Goal: Information Seeking & Learning: Learn about a topic

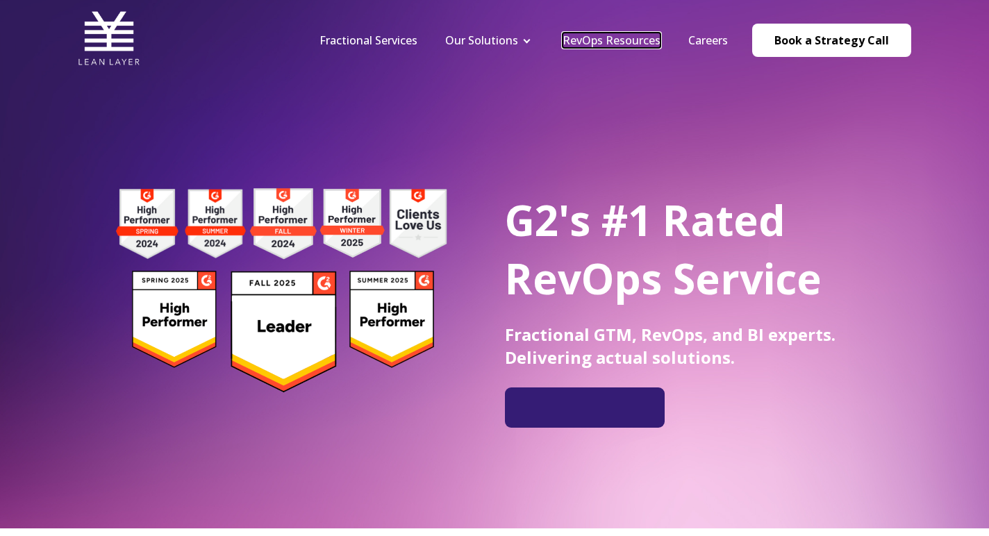
click at [631, 39] on link "RevOps Resources" at bounding box center [612, 40] width 98 height 15
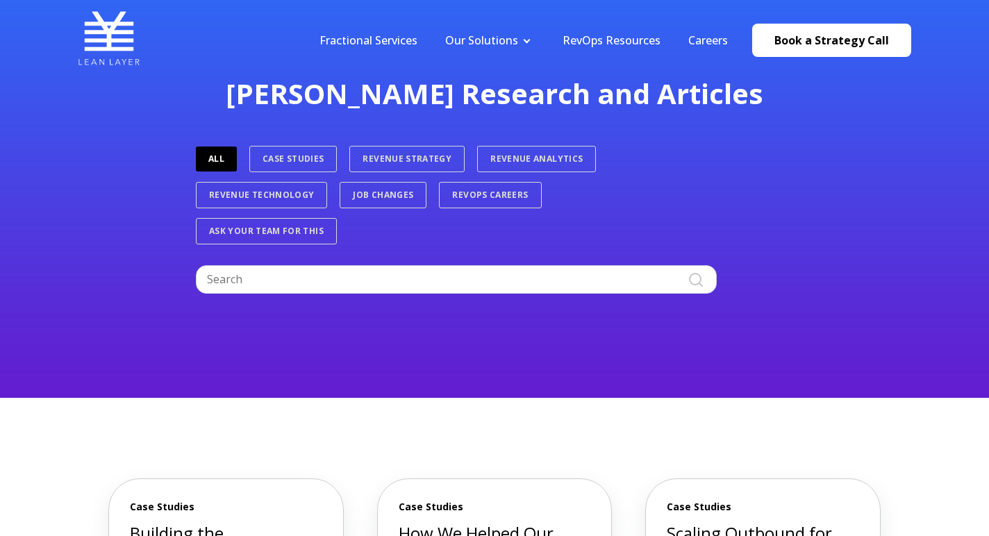
scroll to position [44, 0]
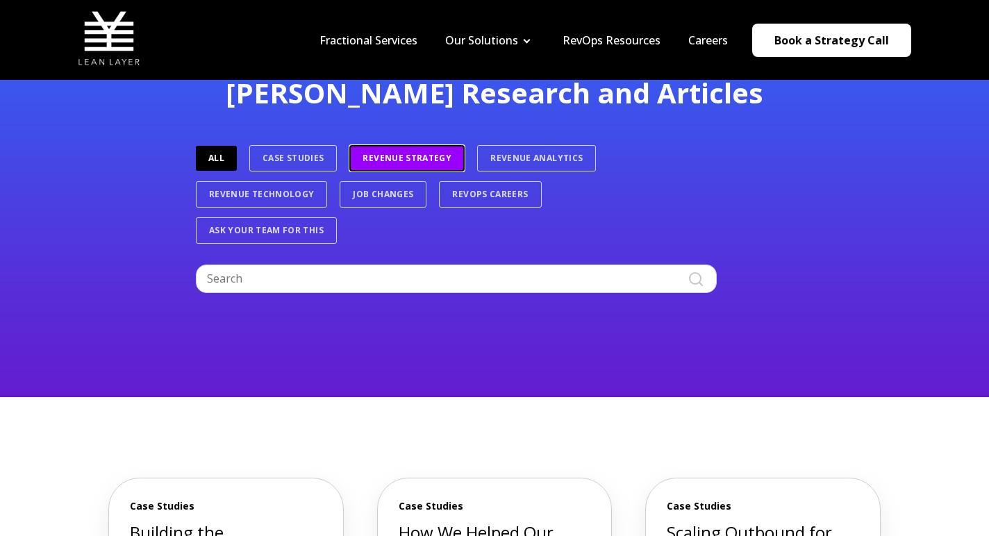
click at [416, 166] on link "Revenue Strategy" at bounding box center [406, 158] width 115 height 26
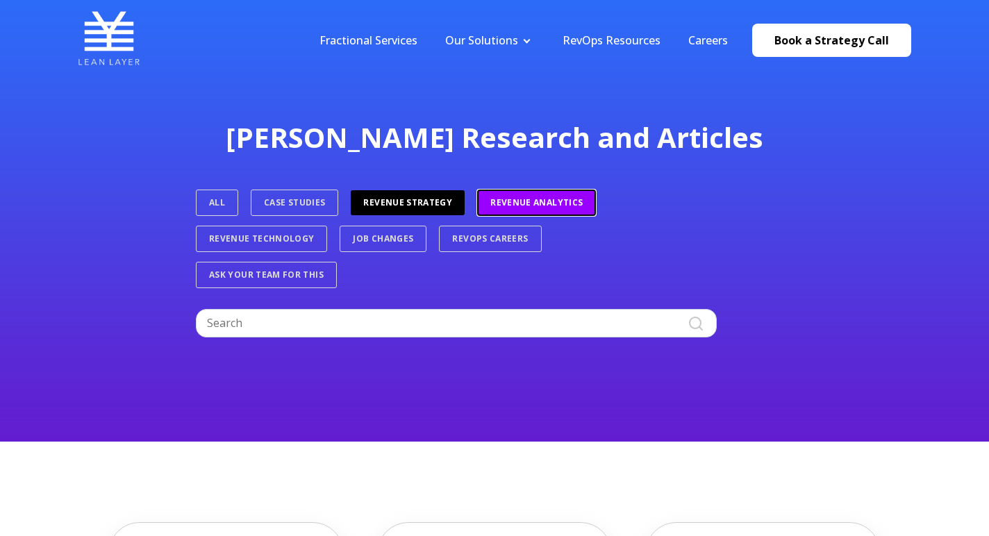
click at [511, 206] on link "Revenue Analytics" at bounding box center [536, 203] width 119 height 26
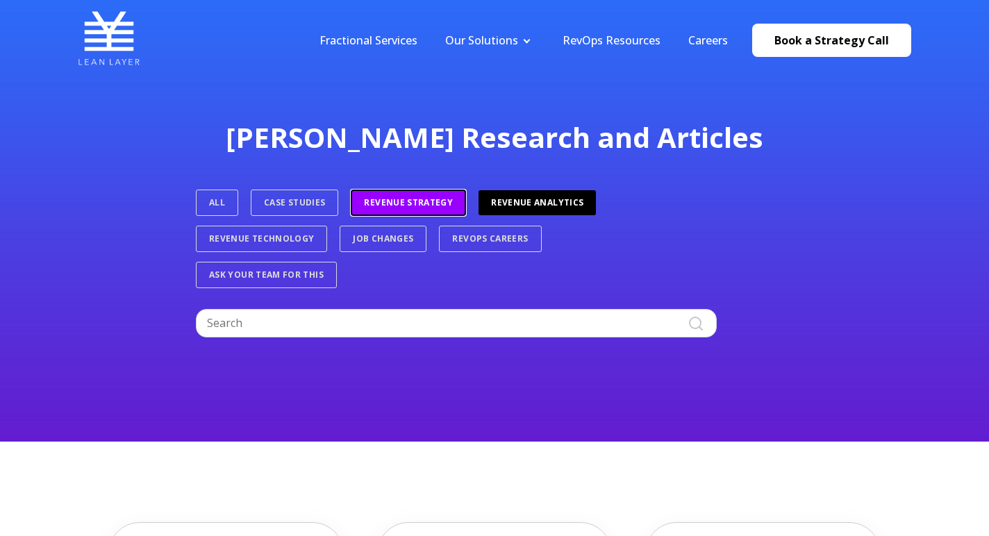
click at [437, 202] on link "Revenue Strategy" at bounding box center [408, 203] width 115 height 26
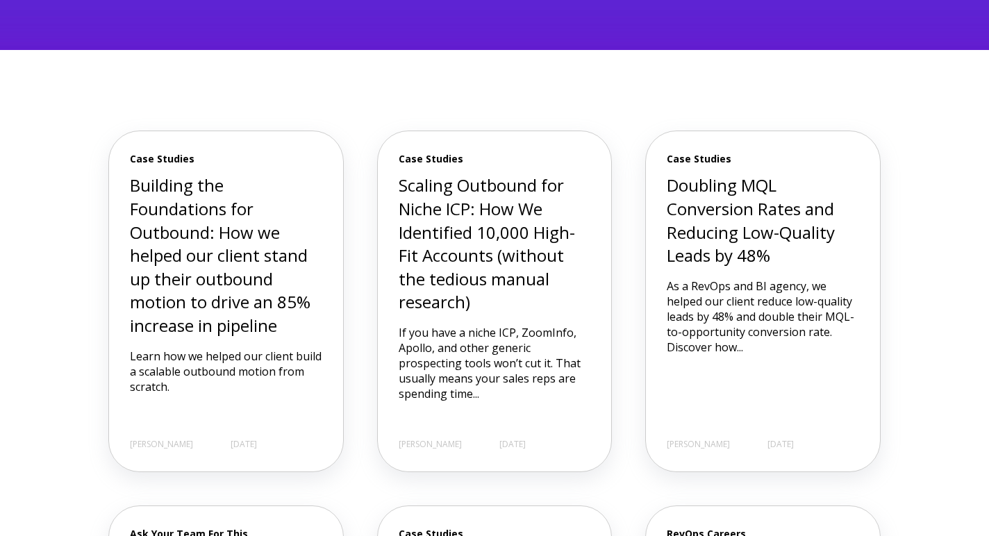
scroll to position [438, 0]
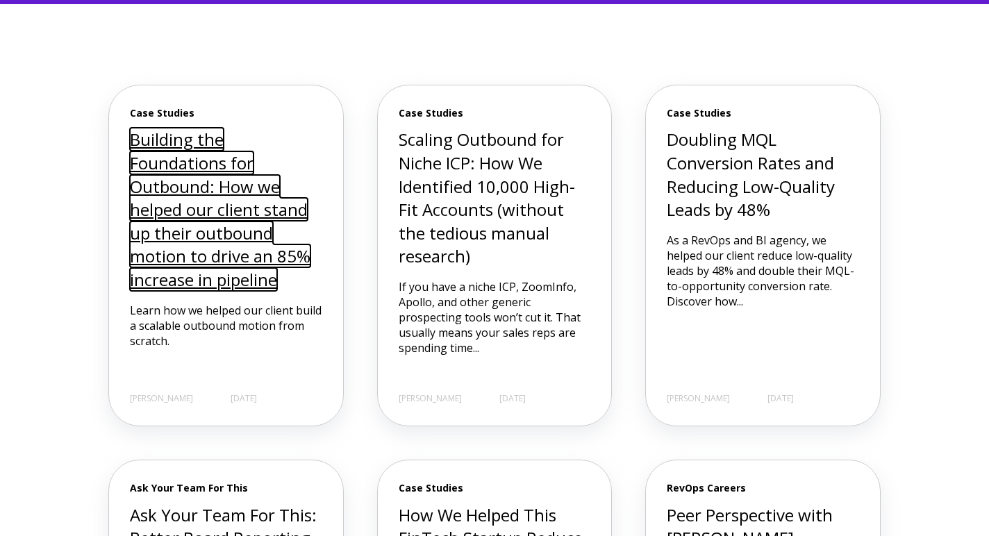
click at [217, 268] on link "Building the Foundations for Outbound: How we helped our client stand up their …" at bounding box center [220, 209] width 181 height 163
